Goal: Understand process/instructions

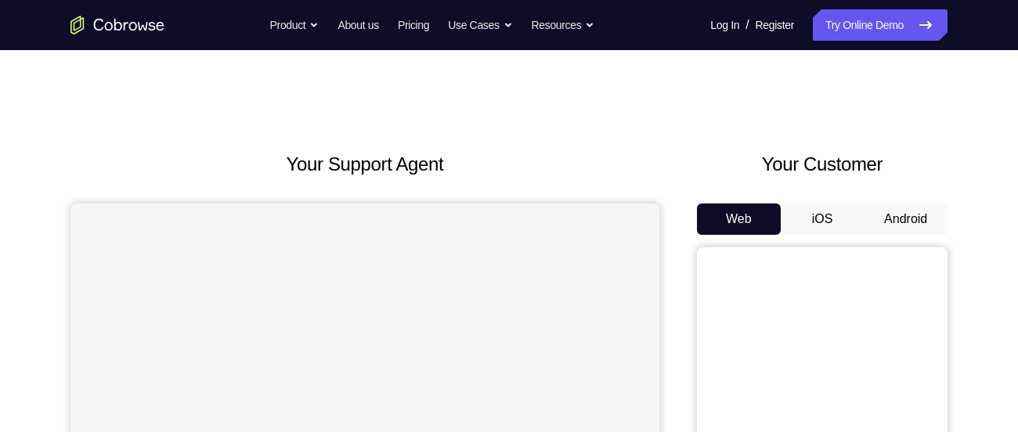
click at [902, 226] on button "Android" at bounding box center [906, 219] width 84 height 31
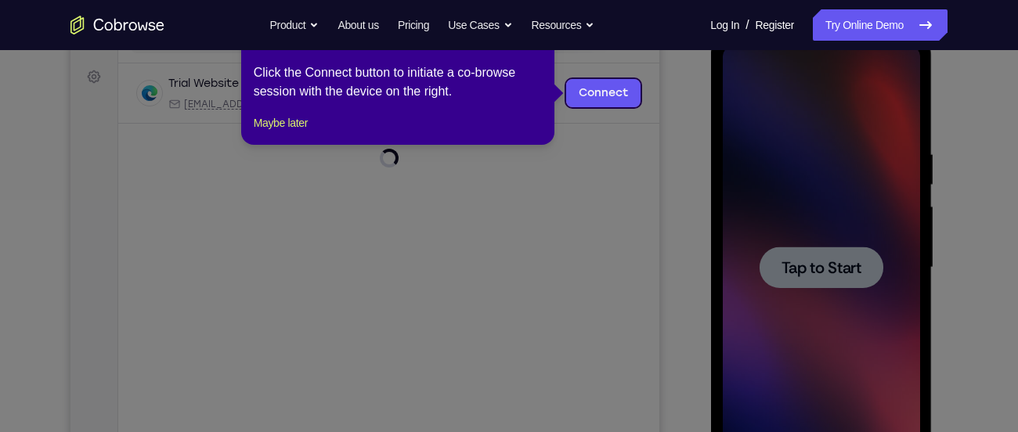
click at [843, 266] on icon at bounding box center [515, 216] width 1030 height 432
click at [297, 132] on button "Maybe later" at bounding box center [281, 123] width 54 height 19
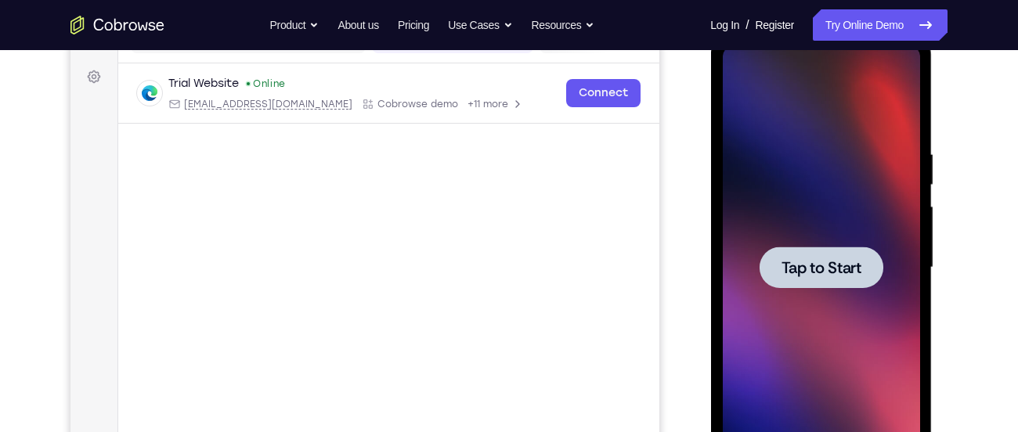
click at [822, 260] on span "Tap to Start" at bounding box center [821, 268] width 80 height 16
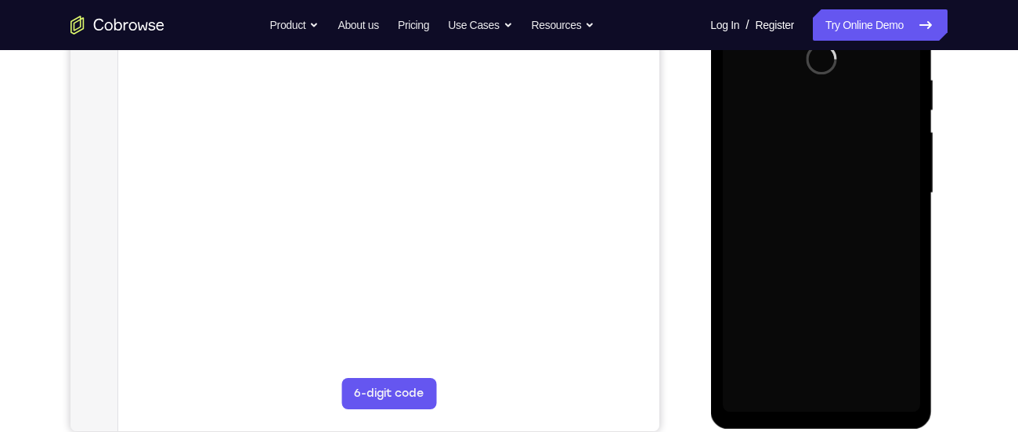
scroll to position [298, 0]
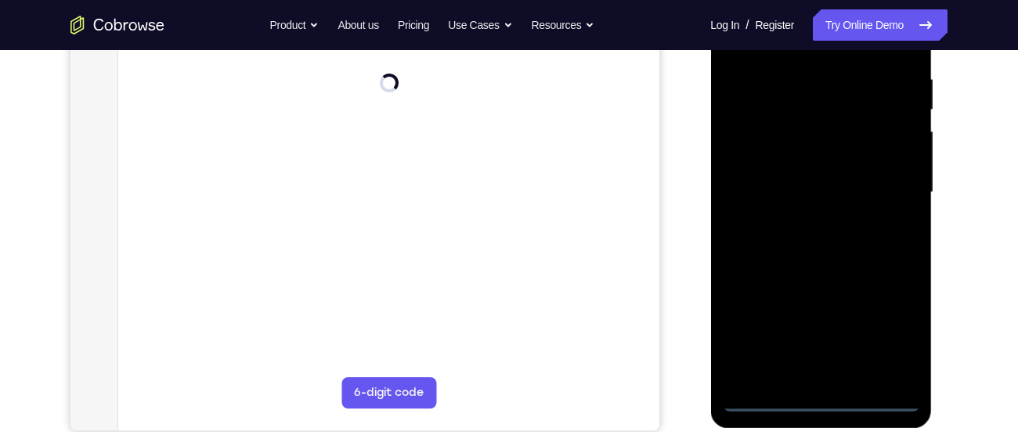
click at [823, 400] on div at bounding box center [820, 192] width 197 height 438
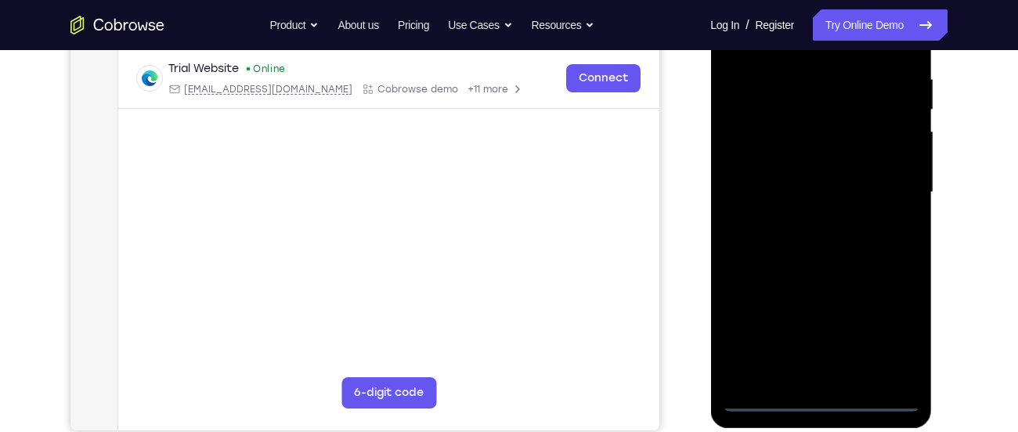
click at [894, 332] on div at bounding box center [820, 192] width 197 height 438
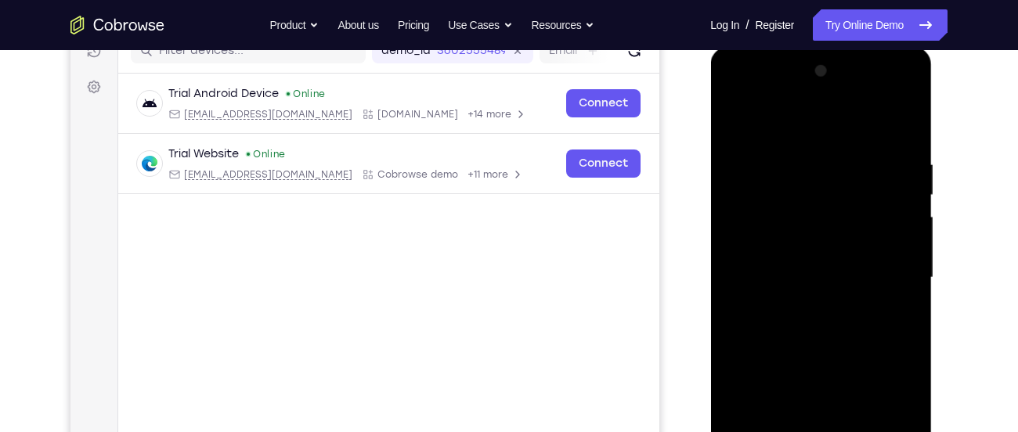
scroll to position [207, 0]
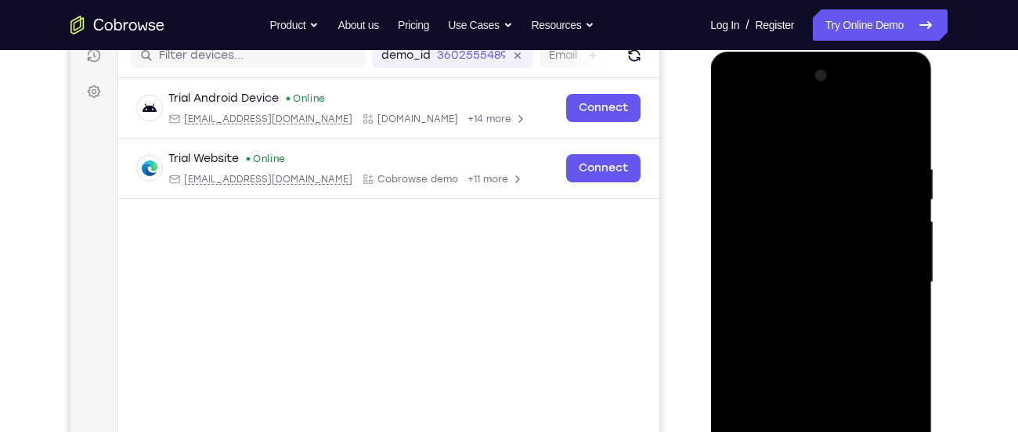
click at [739, 101] on div at bounding box center [820, 282] width 197 height 438
click at [767, 193] on div at bounding box center [820, 282] width 197 height 438
drag, startPoint x: 814, startPoint y: 373, endPoint x: 813, endPoint y: 214, distance: 159.7
click at [813, 214] on div at bounding box center [820, 282] width 197 height 438
drag, startPoint x: 831, startPoint y: 272, endPoint x: 832, endPoint y: 225, distance: 47.0
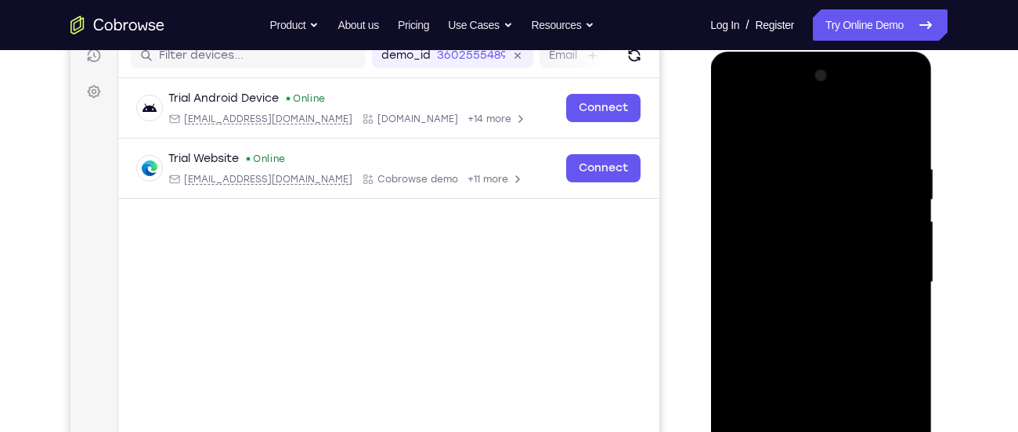
click at [832, 225] on div at bounding box center [820, 282] width 197 height 438
drag, startPoint x: 811, startPoint y: 354, endPoint x: 838, endPoint y: 240, distance: 116.6
click at [838, 240] on div at bounding box center [820, 282] width 197 height 438
drag, startPoint x: 834, startPoint y: 352, endPoint x: 841, endPoint y: 215, distance: 137.2
click at [841, 215] on div at bounding box center [820, 282] width 197 height 438
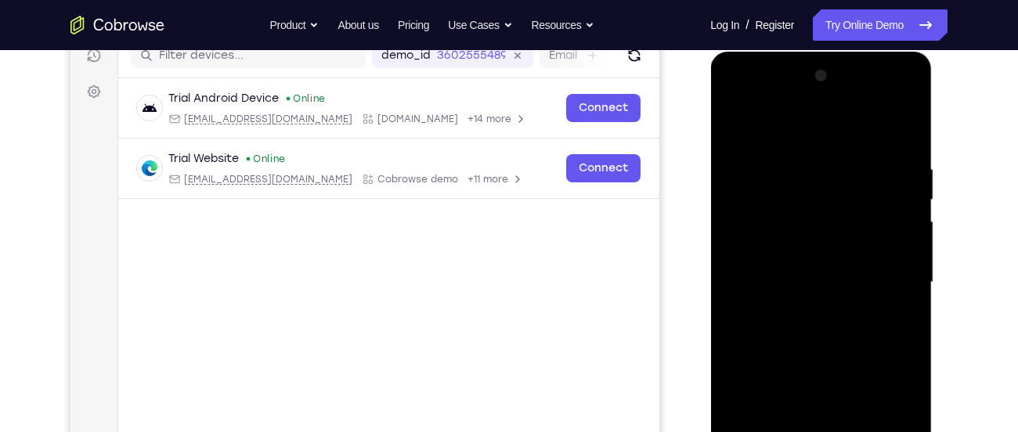
drag, startPoint x: 838, startPoint y: 335, endPoint x: 861, endPoint y: 204, distance: 133.6
click at [861, 204] on div at bounding box center [820, 282] width 197 height 438
drag, startPoint x: 826, startPoint y: 309, endPoint x: 841, endPoint y: 186, distance: 123.8
click at [841, 186] on div at bounding box center [820, 282] width 197 height 438
drag, startPoint x: 825, startPoint y: 388, endPoint x: 834, endPoint y: 254, distance: 134.2
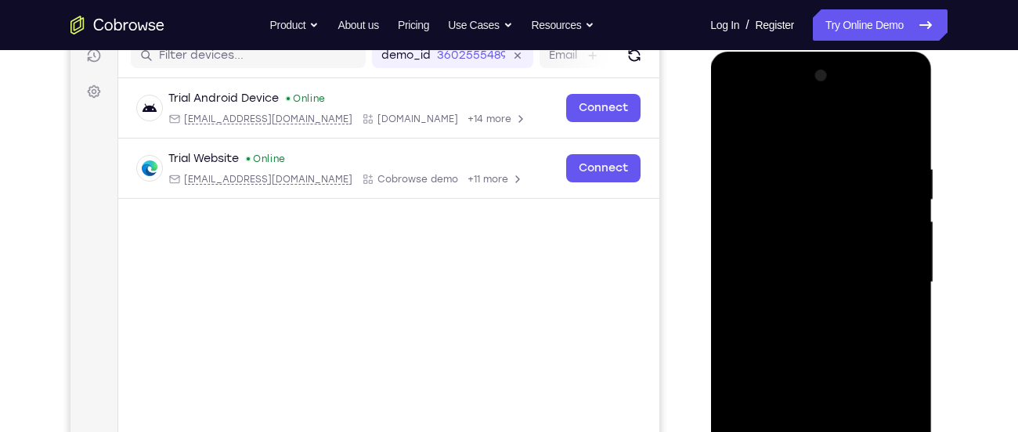
click at [834, 254] on div at bounding box center [820, 282] width 197 height 438
drag, startPoint x: 828, startPoint y: 385, endPoint x: 856, endPoint y: 229, distance: 159.1
click at [856, 229] on div at bounding box center [820, 282] width 197 height 438
drag, startPoint x: 844, startPoint y: 374, endPoint x: 842, endPoint y: 260, distance: 114.3
click at [842, 260] on div at bounding box center [820, 282] width 197 height 438
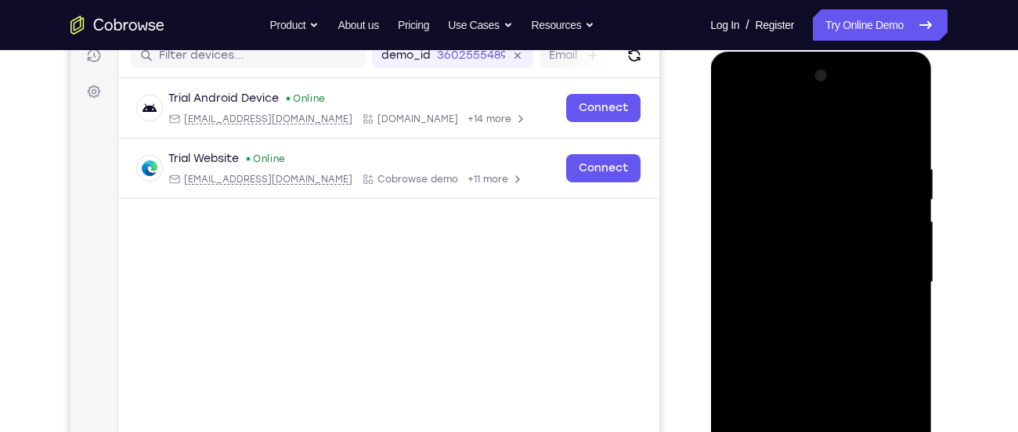
drag, startPoint x: 834, startPoint y: 365, endPoint x: 867, endPoint y: 191, distance: 176.9
click at [867, 191] on div at bounding box center [820, 282] width 197 height 438
drag, startPoint x: 832, startPoint y: 353, endPoint x: 860, endPoint y: 267, distance: 90.4
click at [860, 267] on div at bounding box center [820, 282] width 197 height 438
drag, startPoint x: 828, startPoint y: 363, endPoint x: 845, endPoint y: 257, distance: 107.7
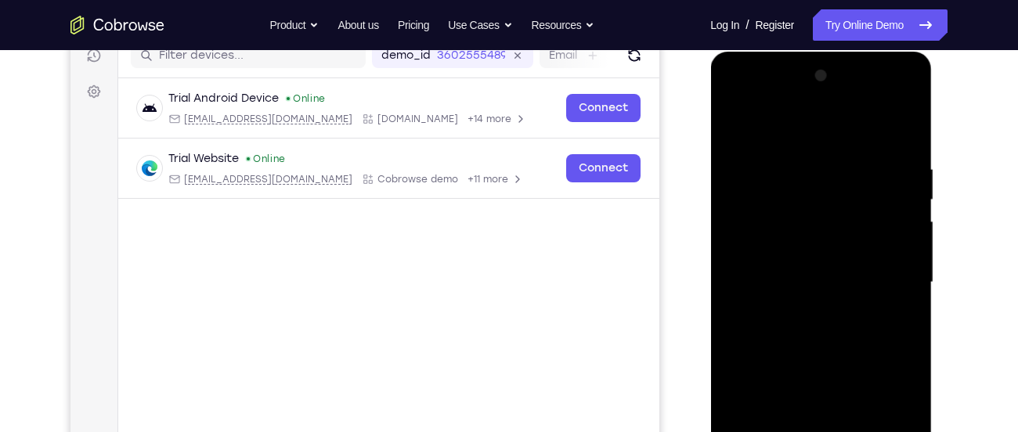
click at [845, 257] on div at bounding box center [820, 282] width 197 height 438
click at [907, 306] on div at bounding box center [820, 282] width 197 height 438
drag, startPoint x: 895, startPoint y: 386, endPoint x: 894, endPoint y: 201, distance: 184.8
click at [894, 201] on div at bounding box center [820, 282] width 197 height 438
drag, startPoint x: 840, startPoint y: 305, endPoint x: 851, endPoint y: 207, distance: 98.5
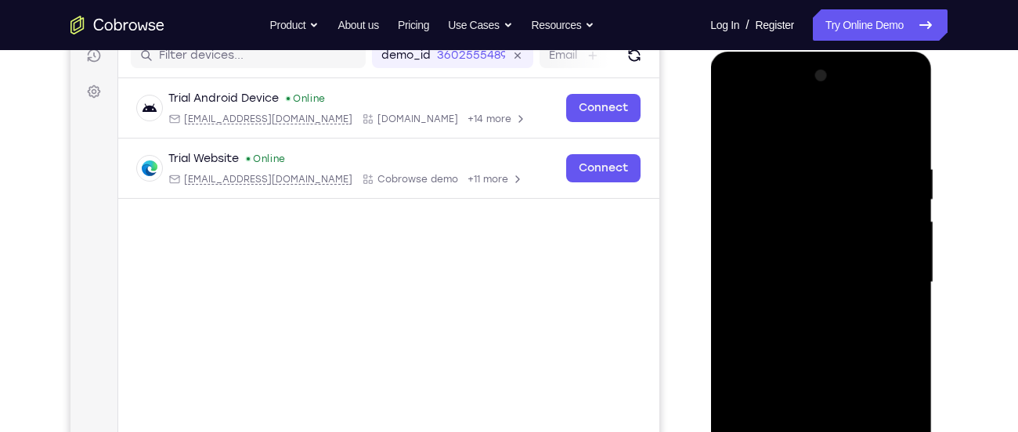
click at [851, 207] on div at bounding box center [820, 282] width 197 height 438
click at [841, 227] on div at bounding box center [820, 282] width 197 height 438
click at [830, 290] on div at bounding box center [820, 282] width 197 height 438
click at [818, 316] on div at bounding box center [820, 282] width 197 height 438
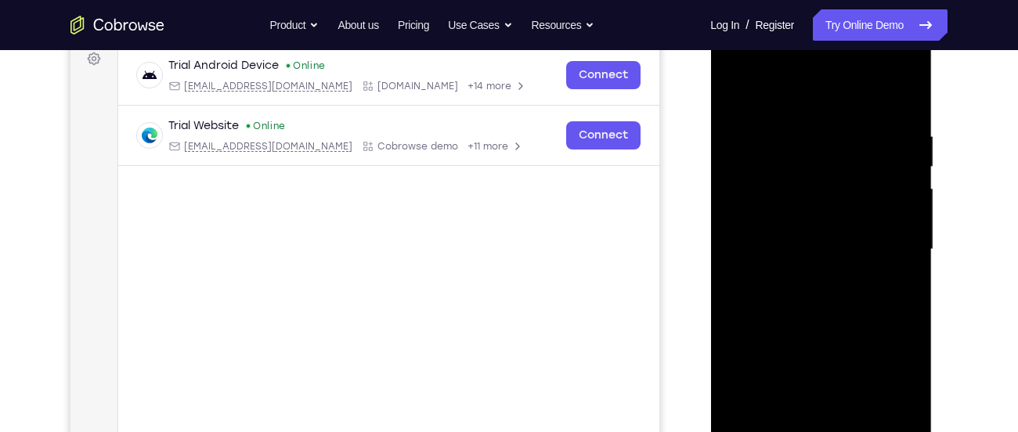
scroll to position [247, 0]
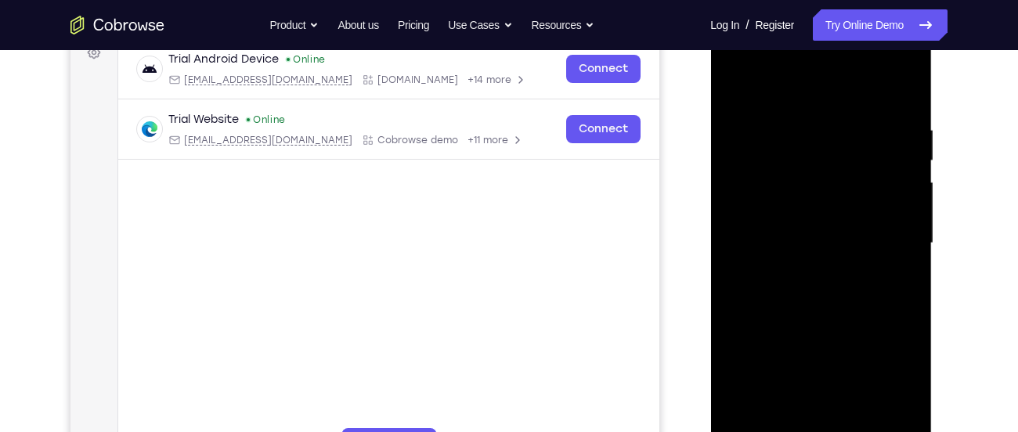
click at [896, 313] on div at bounding box center [820, 243] width 197 height 438
click at [897, 293] on div at bounding box center [820, 243] width 197 height 438
click at [765, 316] on div at bounding box center [820, 243] width 197 height 438
click at [769, 316] on div at bounding box center [820, 243] width 197 height 438
click at [777, 315] on div at bounding box center [820, 243] width 197 height 438
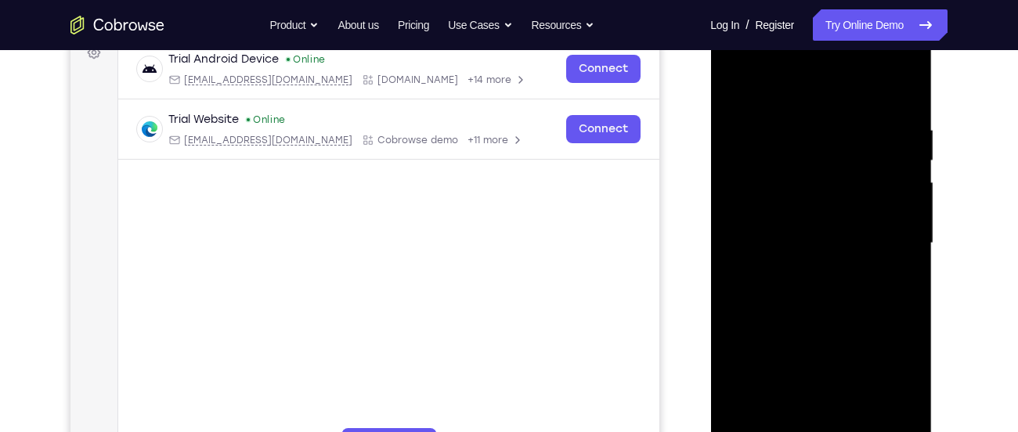
click at [785, 316] on div at bounding box center [820, 243] width 197 height 438
click at [793, 316] on div at bounding box center [820, 243] width 197 height 438
click at [803, 316] on div at bounding box center [820, 243] width 197 height 438
click at [812, 316] on div at bounding box center [820, 243] width 197 height 438
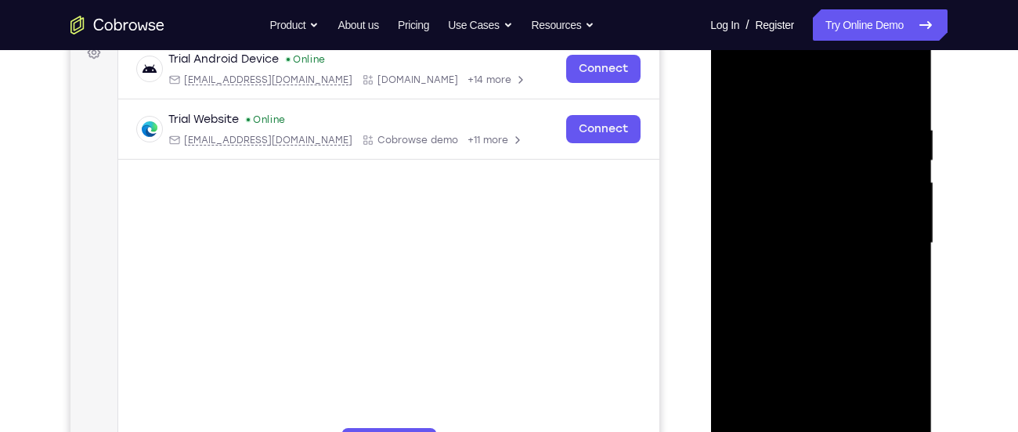
click at [815, 316] on div at bounding box center [820, 243] width 197 height 438
